Goal: Information Seeking & Learning: Learn about a topic

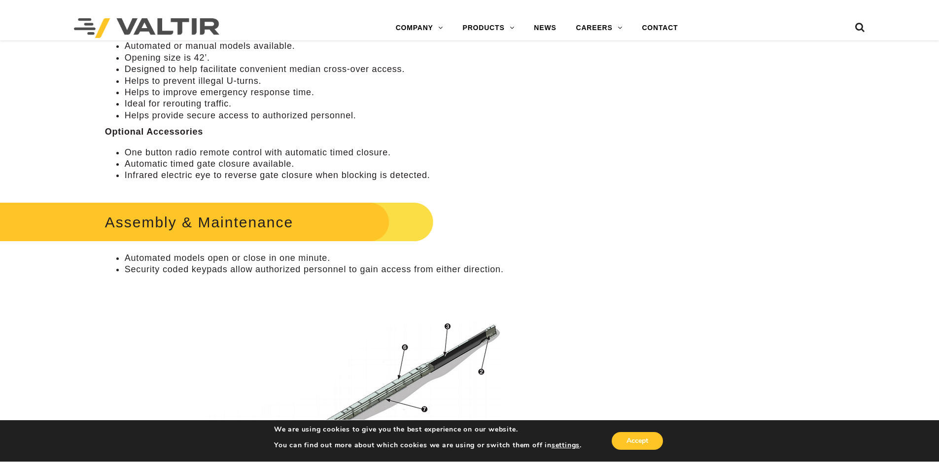
scroll to position [641, 0]
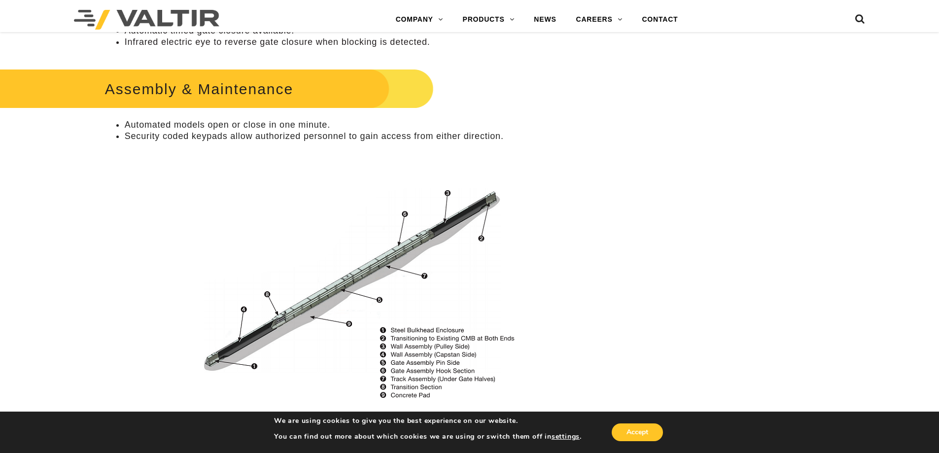
click at [535, 204] on p at bounding box center [352, 295] width 494 height 214
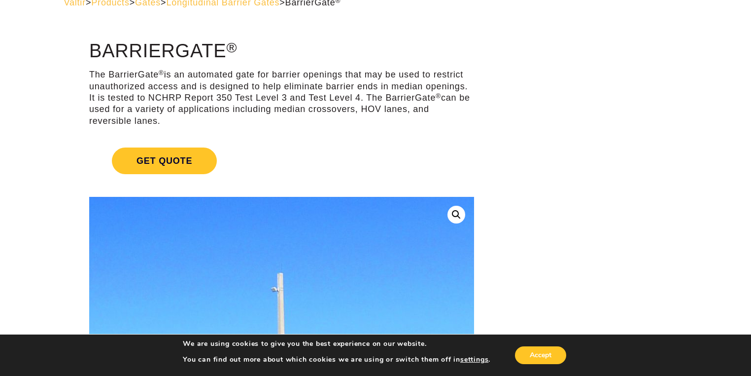
scroll to position [0, 0]
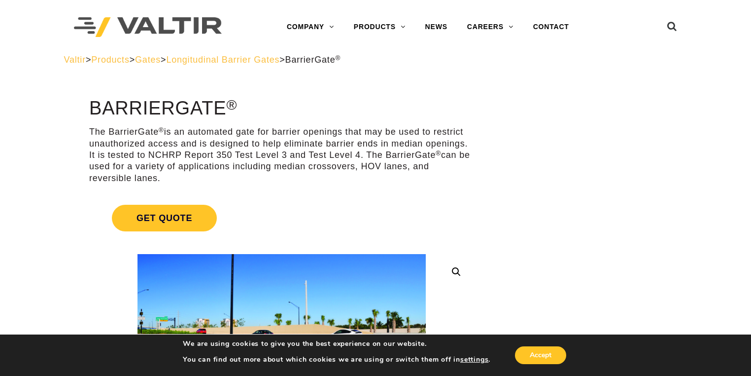
drag, startPoint x: 366, startPoint y: 127, endPoint x: 360, endPoint y: 118, distance: 10.3
click at [366, 127] on p "The BarrierGate ® is an automated gate for barrier openings that may be used to…" at bounding box center [281, 155] width 385 height 58
click at [264, 60] on span "Longitudinal Barrier Gates" at bounding box center [222, 60] width 113 height 10
